Goal: Purchase product/service

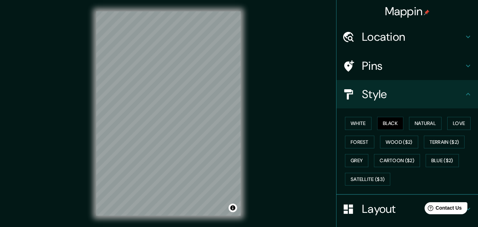
click at [392, 36] on h4 "Location" at bounding box center [413, 37] width 102 height 14
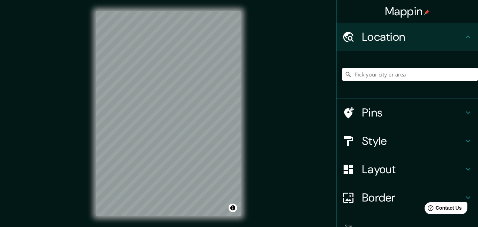
click at [387, 74] on input "Pick your city or area" at bounding box center [410, 74] width 136 height 13
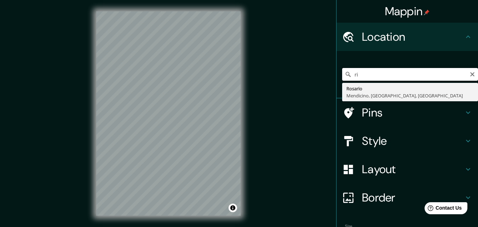
type input "r"
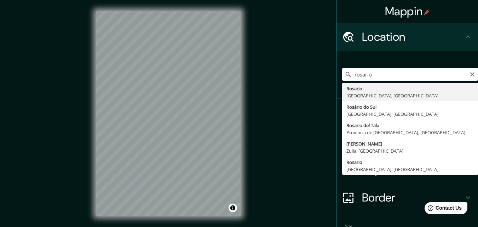
type input "[GEOGRAPHIC_DATA], [GEOGRAPHIC_DATA], [GEOGRAPHIC_DATA]"
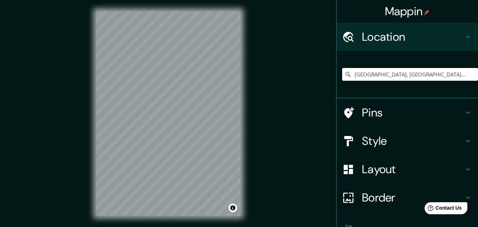
click at [250, 147] on div "© Mapbox © OpenStreetMap Improve this map" at bounding box center [168, 113] width 167 height 227
click at [379, 143] on h4 "Style" at bounding box center [413, 141] width 102 height 14
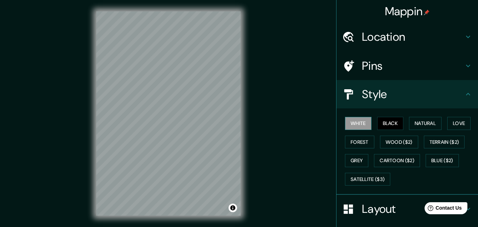
click at [355, 123] on button "White" at bounding box center [358, 123] width 27 height 13
click at [412, 124] on button "Natural" at bounding box center [425, 123] width 33 height 13
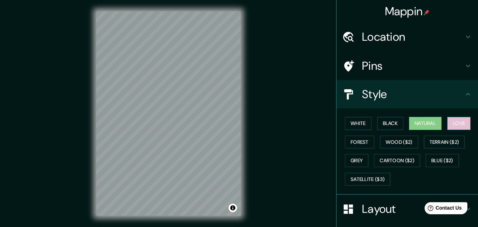
click at [460, 125] on button "Love" at bounding box center [458, 123] width 23 height 13
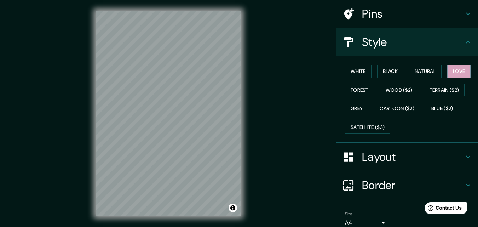
scroll to position [71, 0]
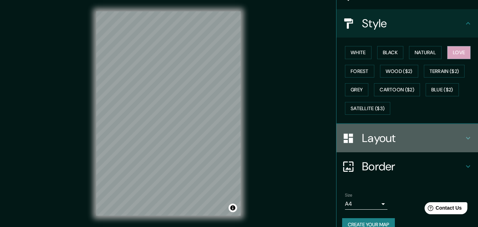
click at [376, 139] on h4 "Layout" at bounding box center [413, 138] width 102 height 14
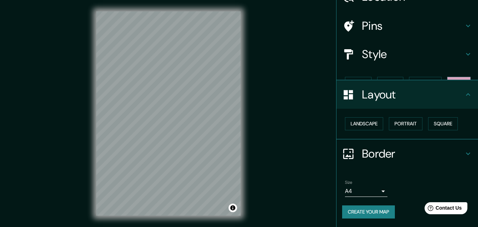
scroll to position [28, 0]
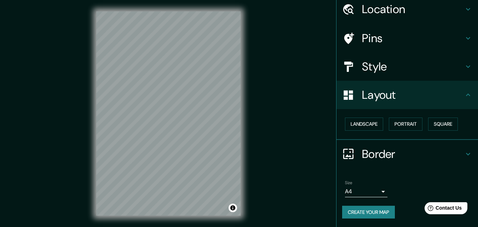
click at [387, 62] on h4 "Style" at bounding box center [413, 66] width 102 height 14
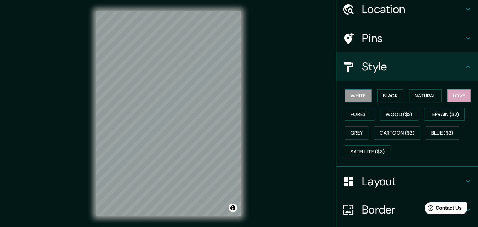
click at [357, 93] on button "White" at bounding box center [358, 95] width 27 height 13
